Goal: Information Seeking & Learning: Understand process/instructions

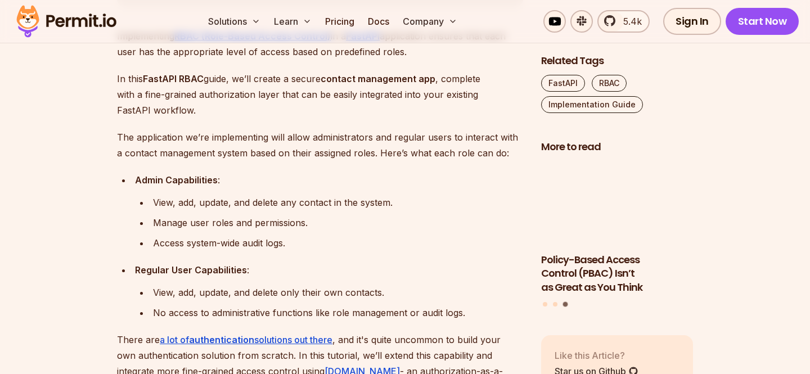
scroll to position [690, 0]
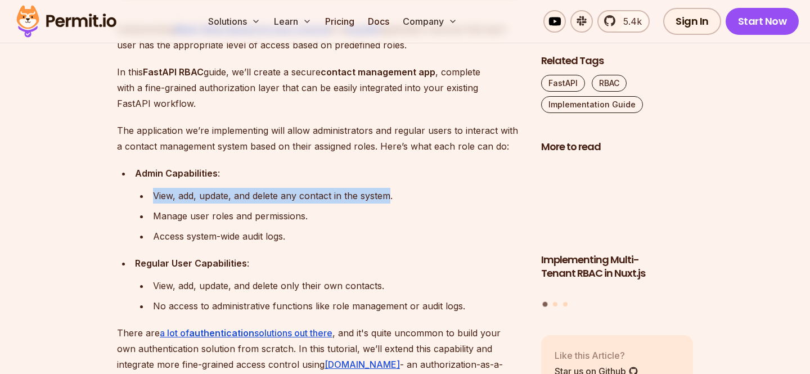
drag, startPoint x: 154, startPoint y: 197, endPoint x: 390, endPoint y: 193, distance: 235.8
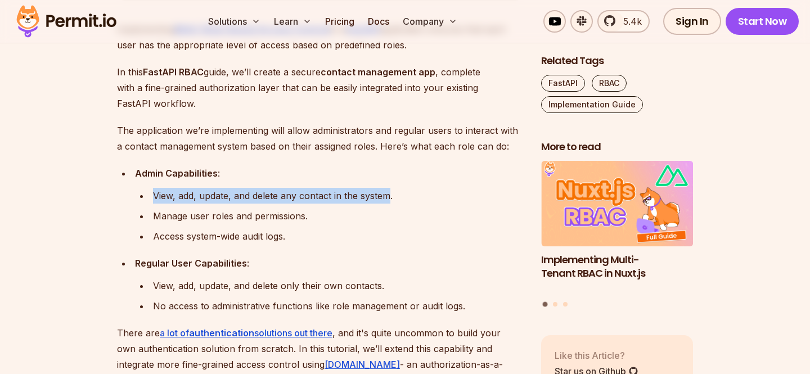
click at [390, 193] on div "View, add, update, and delete any contact in the system." at bounding box center [338, 196] width 370 height 16
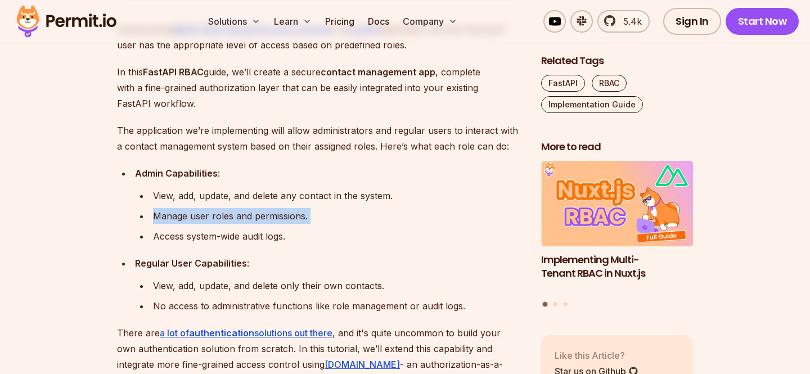
drag, startPoint x: 151, startPoint y: 219, endPoint x: 276, endPoint y: 227, distance: 124.6
click at [276, 227] on ul "View, add, update, and delete any contact in the system. Manage user roles and …" at bounding box center [329, 216] width 388 height 56
drag, startPoint x: 155, startPoint y: 237, endPoint x: 290, endPoint y: 237, distance: 135.6
click at [290, 237] on div "Access system-wide audit logs." at bounding box center [338, 236] width 370 height 16
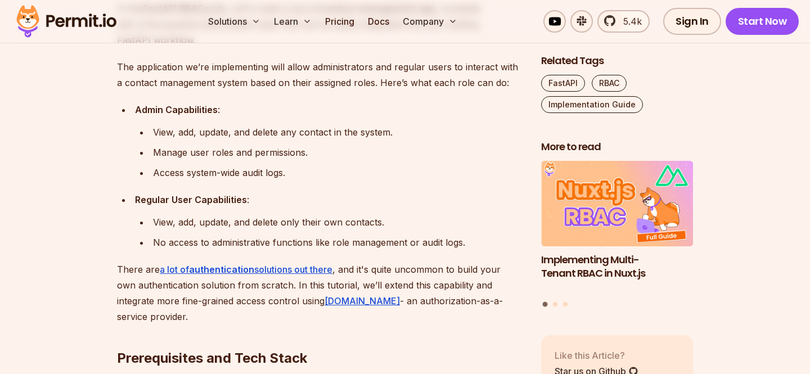
scroll to position [754, 0]
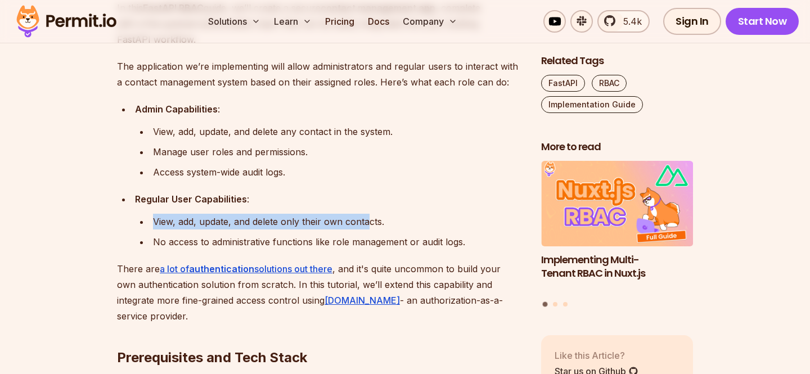
drag, startPoint x: 155, startPoint y: 224, endPoint x: 369, endPoint y: 214, distance: 214.0
click at [369, 214] on div "View, add, update, and delete only their own contacts." at bounding box center [338, 222] width 370 height 16
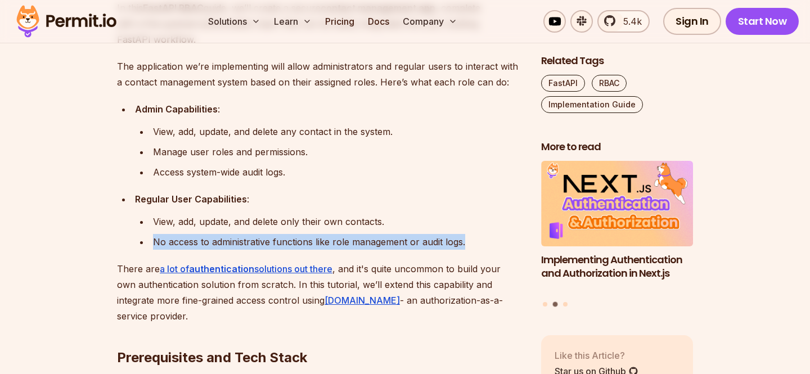
drag, startPoint x: 152, startPoint y: 244, endPoint x: 485, endPoint y: 244, distance: 332.5
click at [485, 244] on li "No access to administrative functions like role management or audit logs." at bounding box center [337, 242] width 374 height 16
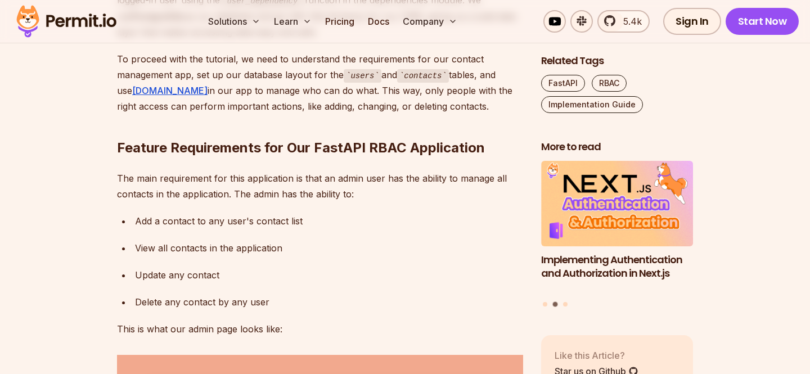
scroll to position [1814, 0]
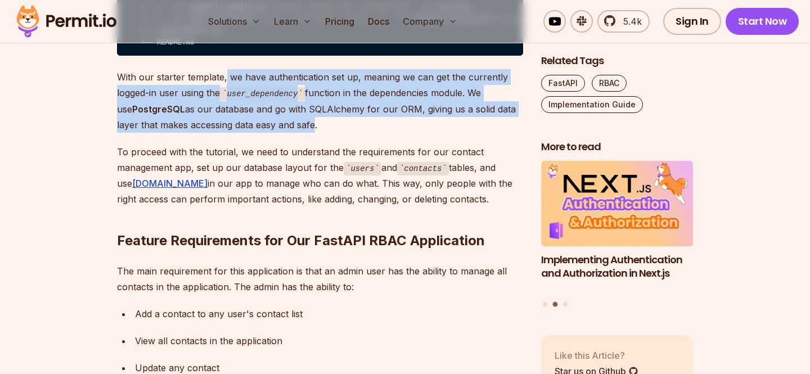
drag, startPoint x: 226, startPoint y: 181, endPoint x: 289, endPoint y: 228, distance: 78.8
click at [289, 133] on p "With our starter template, we have authentication set up, meaning we can get th…" at bounding box center [320, 101] width 406 height 64
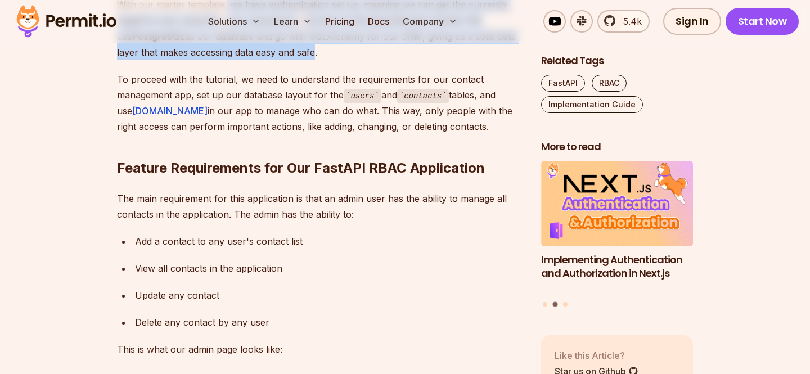
scroll to position [1889, 0]
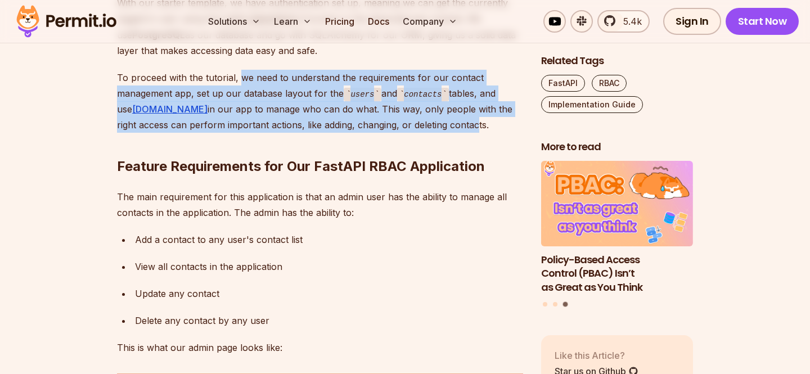
drag, startPoint x: 241, startPoint y: 183, endPoint x: 419, endPoint y: 234, distance: 184.9
click at [419, 133] on p "To proceed with the tutorial, we need to understand the requirements for our co…" at bounding box center [320, 102] width 406 height 64
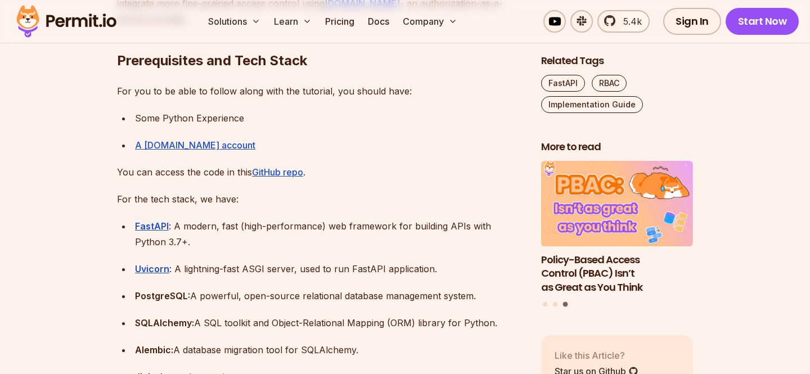
scroll to position [1052, 0]
click at [280, 175] on link "GitHub repo" at bounding box center [277, 170] width 51 height 11
